Goal: Task Accomplishment & Management: Manage account settings

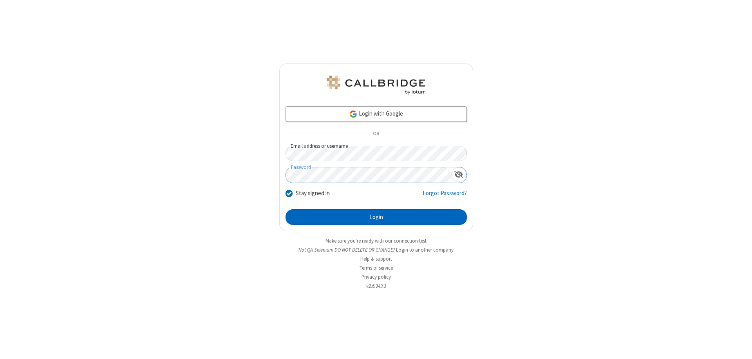
click at [376, 217] on button "Login" at bounding box center [376, 217] width 181 height 16
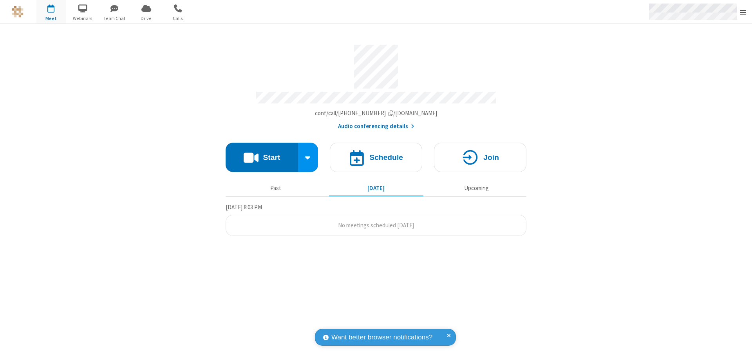
click at [743, 12] on span "Open menu" at bounding box center [743, 13] width 6 height 8
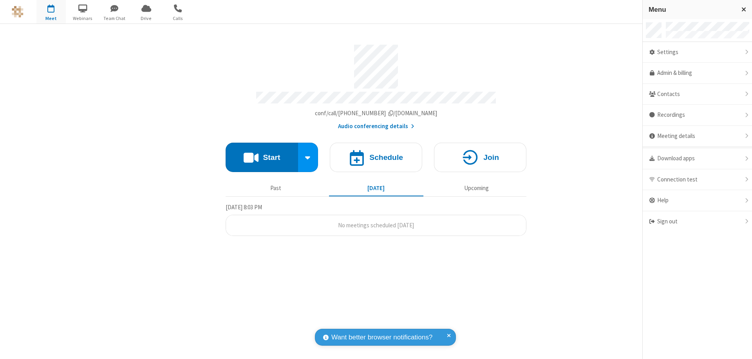
click at [697, 52] on div "Settings" at bounding box center [697, 52] width 109 height 21
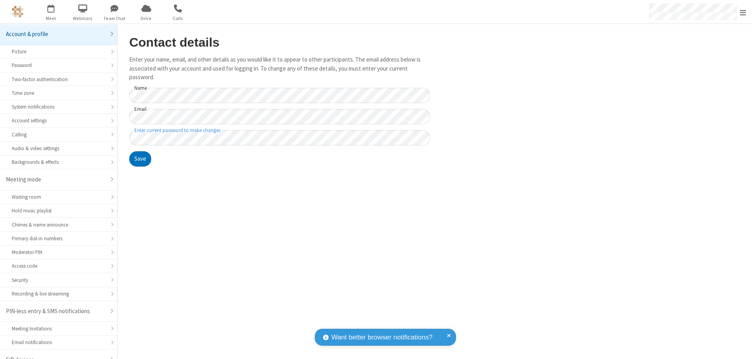
scroll to position [11, 0]
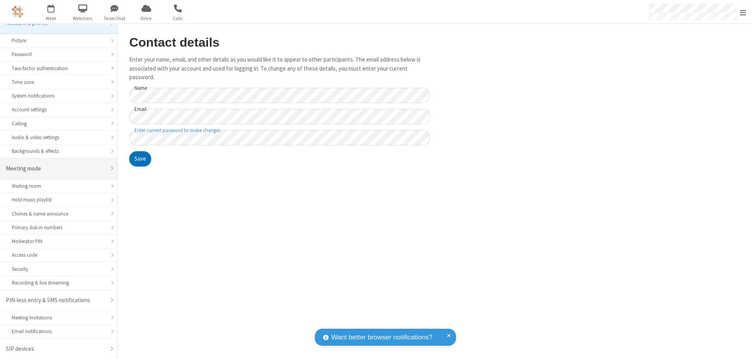
click at [56, 168] on div "Meeting mode" at bounding box center [55, 168] width 99 height 9
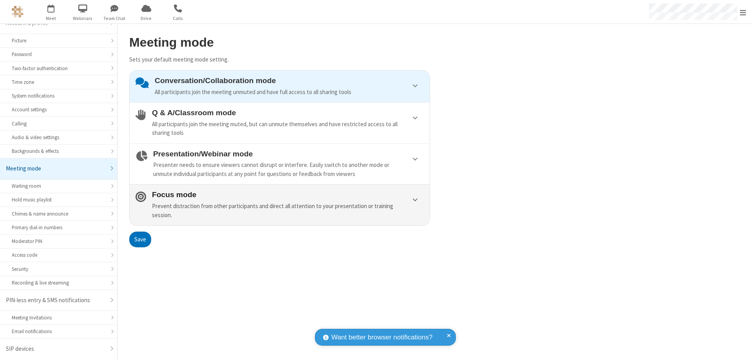
click at [280, 204] on div "Prevent distraction from other participants and direct all attention to your pr…" at bounding box center [288, 211] width 272 height 18
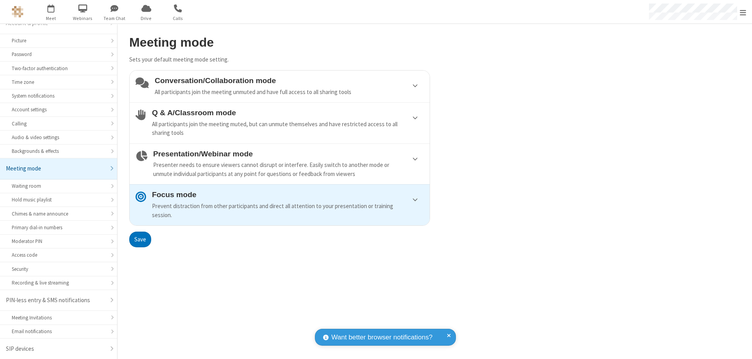
click at [140, 239] on button "Save" at bounding box center [140, 239] width 22 height 16
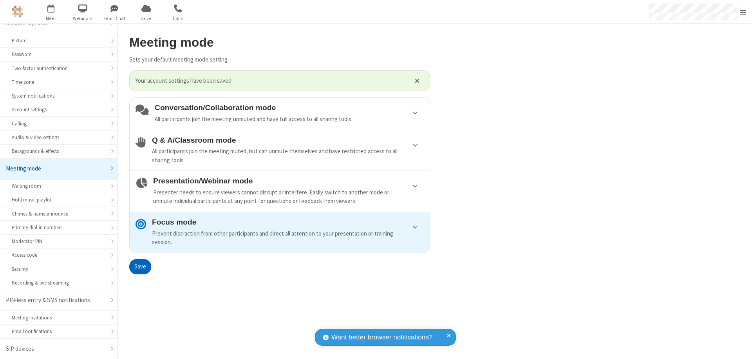
click at [743, 12] on span "Open menu" at bounding box center [743, 13] width 6 height 8
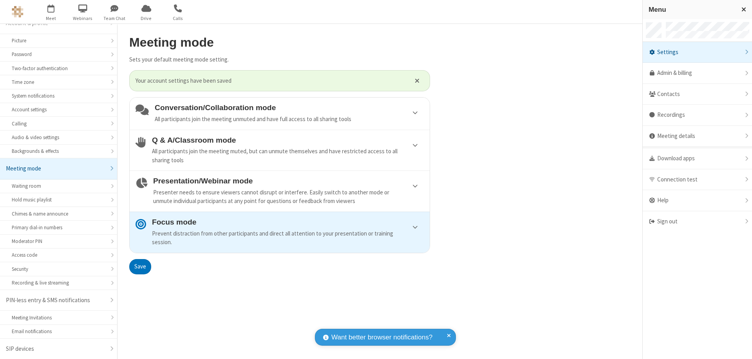
click at [697, 221] on div "Sign out" at bounding box center [697, 221] width 109 height 21
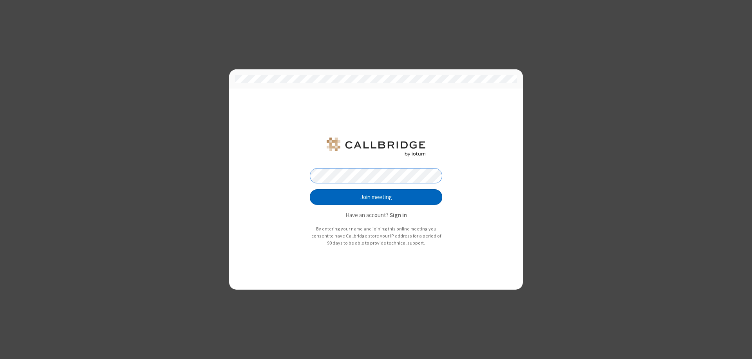
click at [376, 197] on button "Join meeting" at bounding box center [376, 197] width 132 height 16
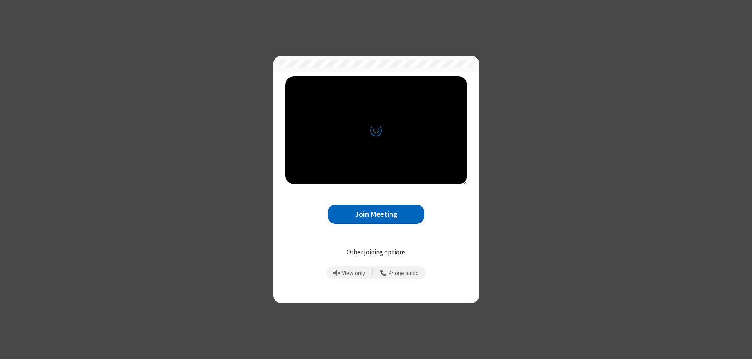
click at [376, 214] on button "Join Meeting" at bounding box center [376, 213] width 96 height 19
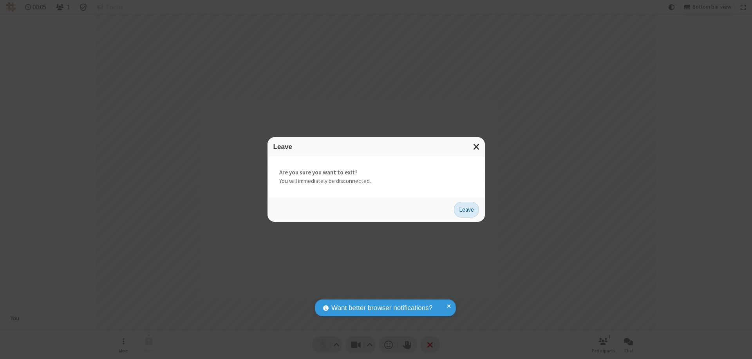
click at [466, 209] on button "Leave" at bounding box center [466, 210] width 25 height 16
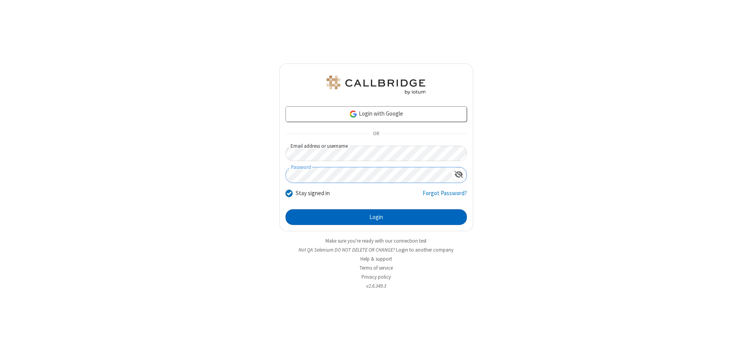
click at [376, 217] on button "Login" at bounding box center [376, 217] width 181 height 16
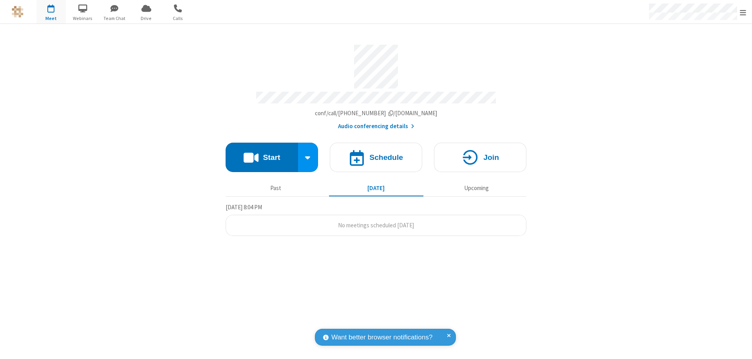
click at [743, 12] on span "Open menu" at bounding box center [743, 13] width 6 height 8
click at [697, 52] on div "Settings" at bounding box center [697, 52] width 109 height 21
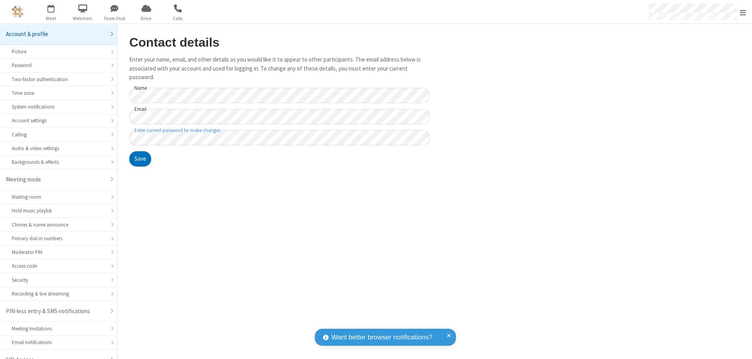
scroll to position [11, 0]
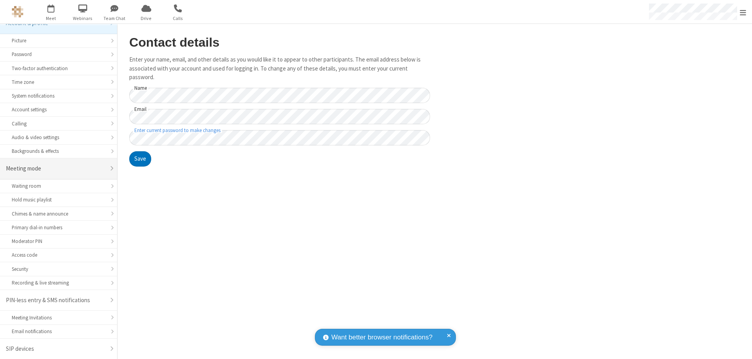
click at [56, 168] on div "Meeting mode" at bounding box center [55, 168] width 99 height 9
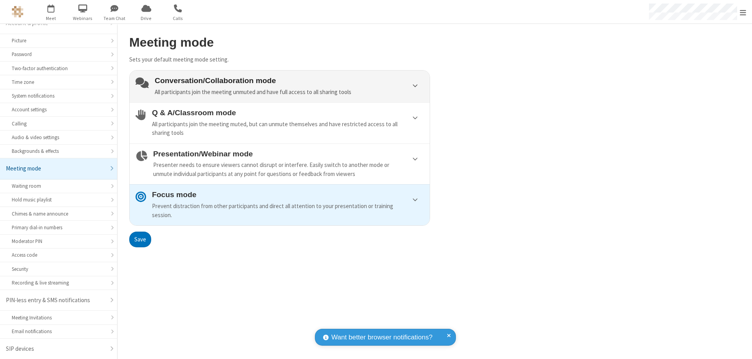
click at [280, 86] on div "Conversation/Collaboration mode All participants join the meeting unmuted and h…" at bounding box center [289, 86] width 269 height 20
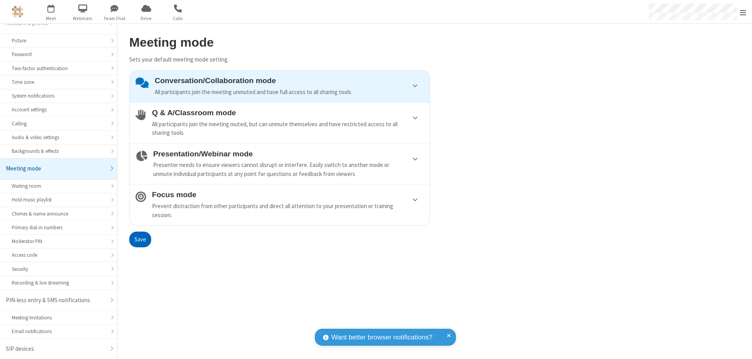
click at [140, 239] on button "Save" at bounding box center [140, 239] width 22 height 16
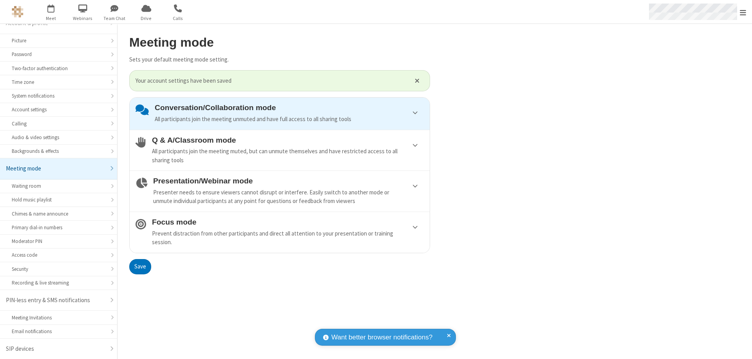
click at [743, 12] on span "Open menu" at bounding box center [743, 13] width 6 height 8
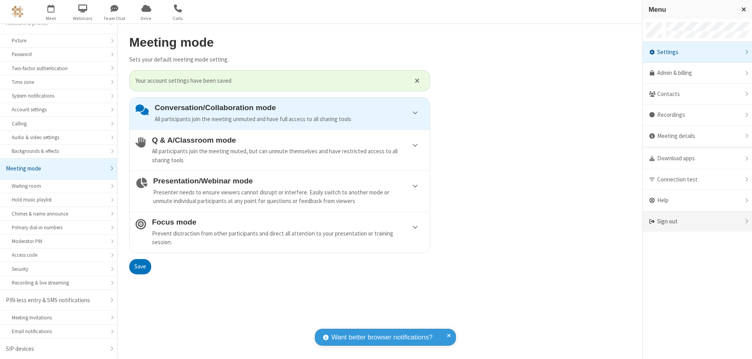
click at [697, 221] on div "Sign out" at bounding box center [697, 221] width 109 height 21
